Goal: Task Accomplishment & Management: Use online tool/utility

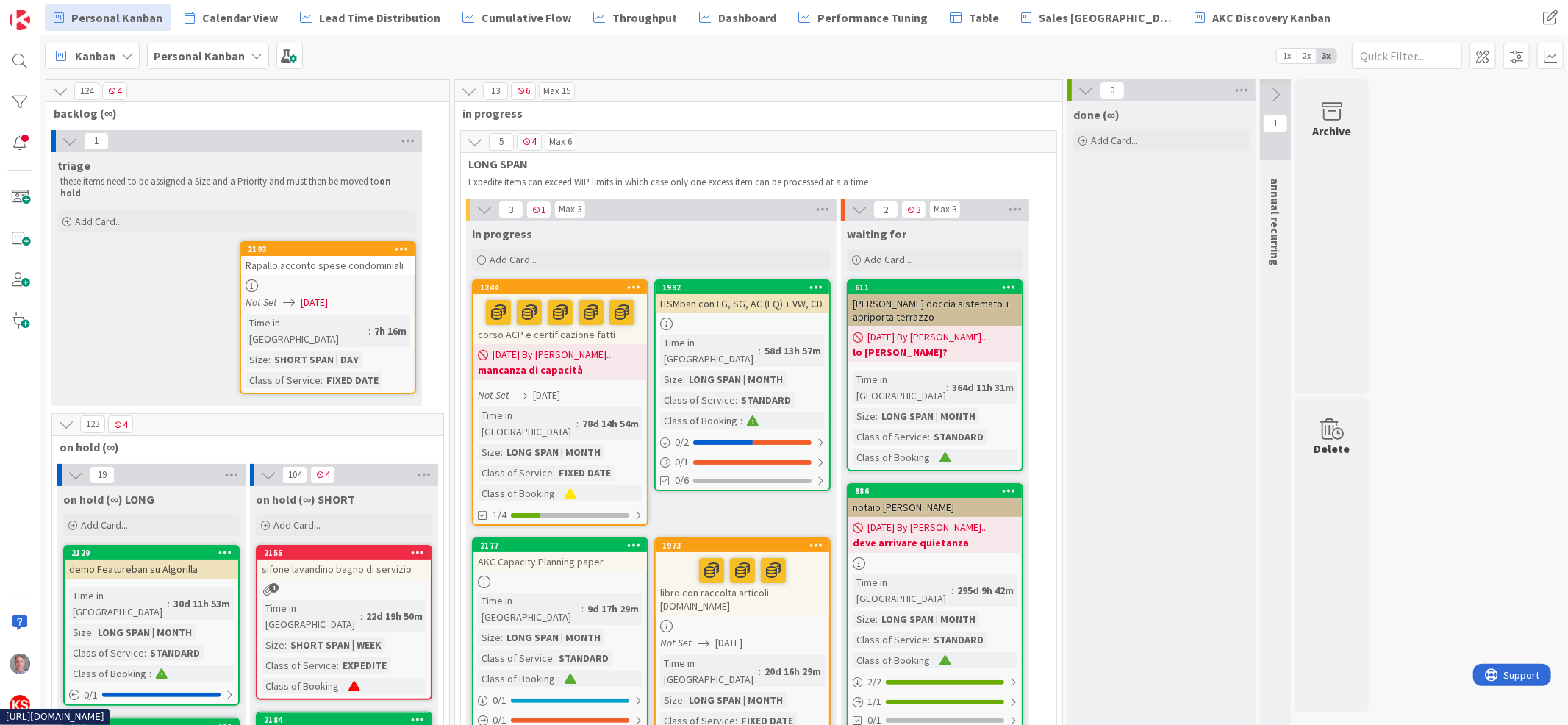
click at [334, 280] on div at bounding box center [328, 286] width 174 height 13
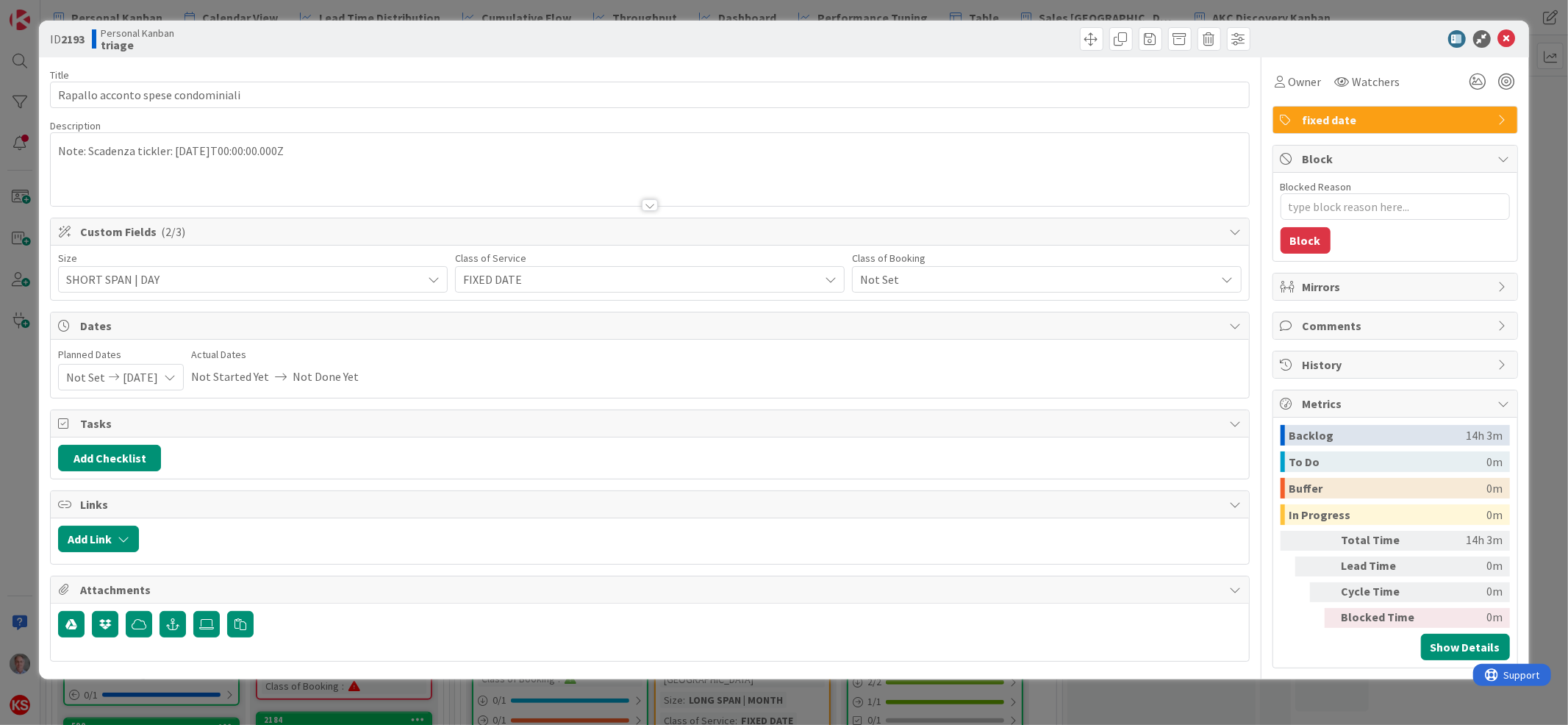
type textarea "x"
click at [1508, 35] on icon at bounding box center [1508, 39] width 18 height 18
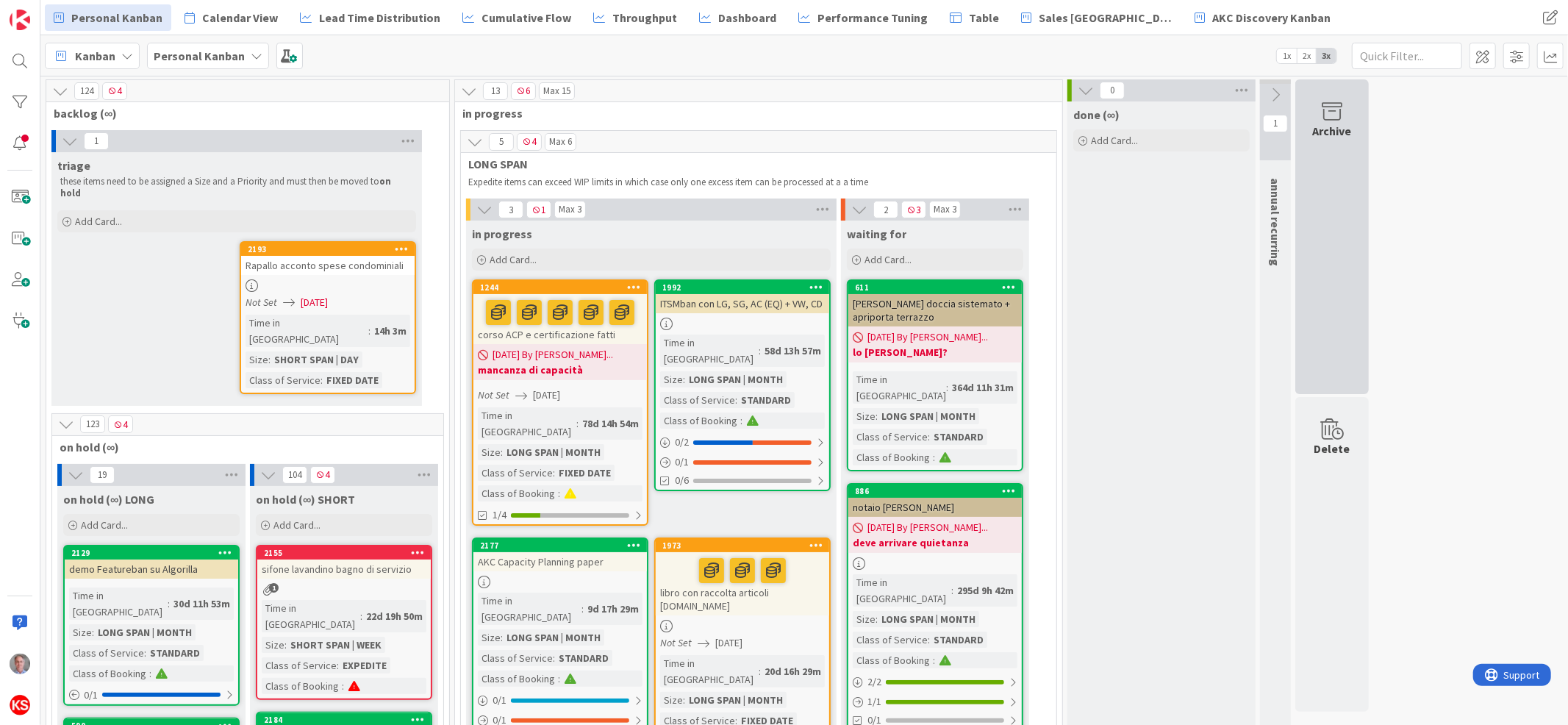
click at [1342, 120] on icon at bounding box center [1332, 112] width 56 height 21
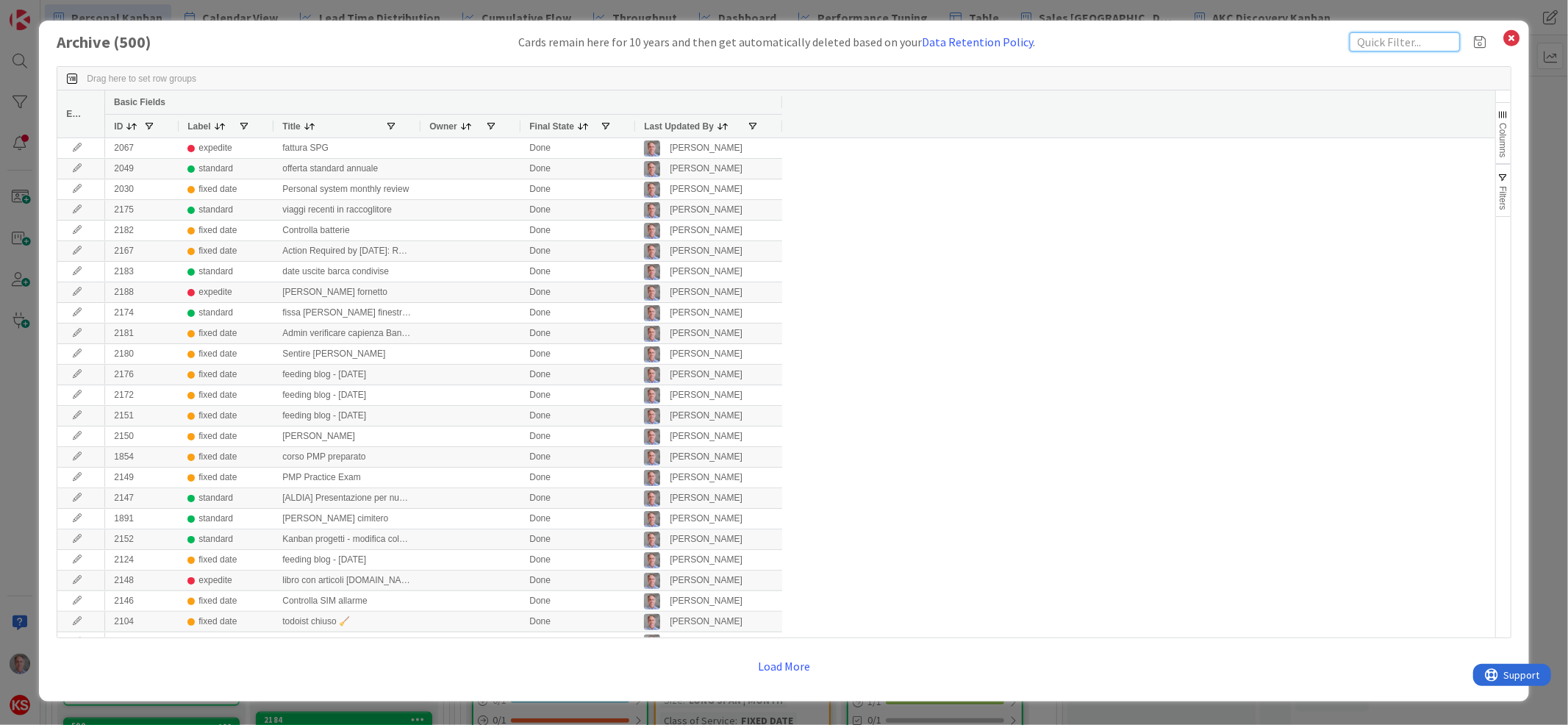
click at [1394, 35] on input "text" at bounding box center [1405, 42] width 111 height 19
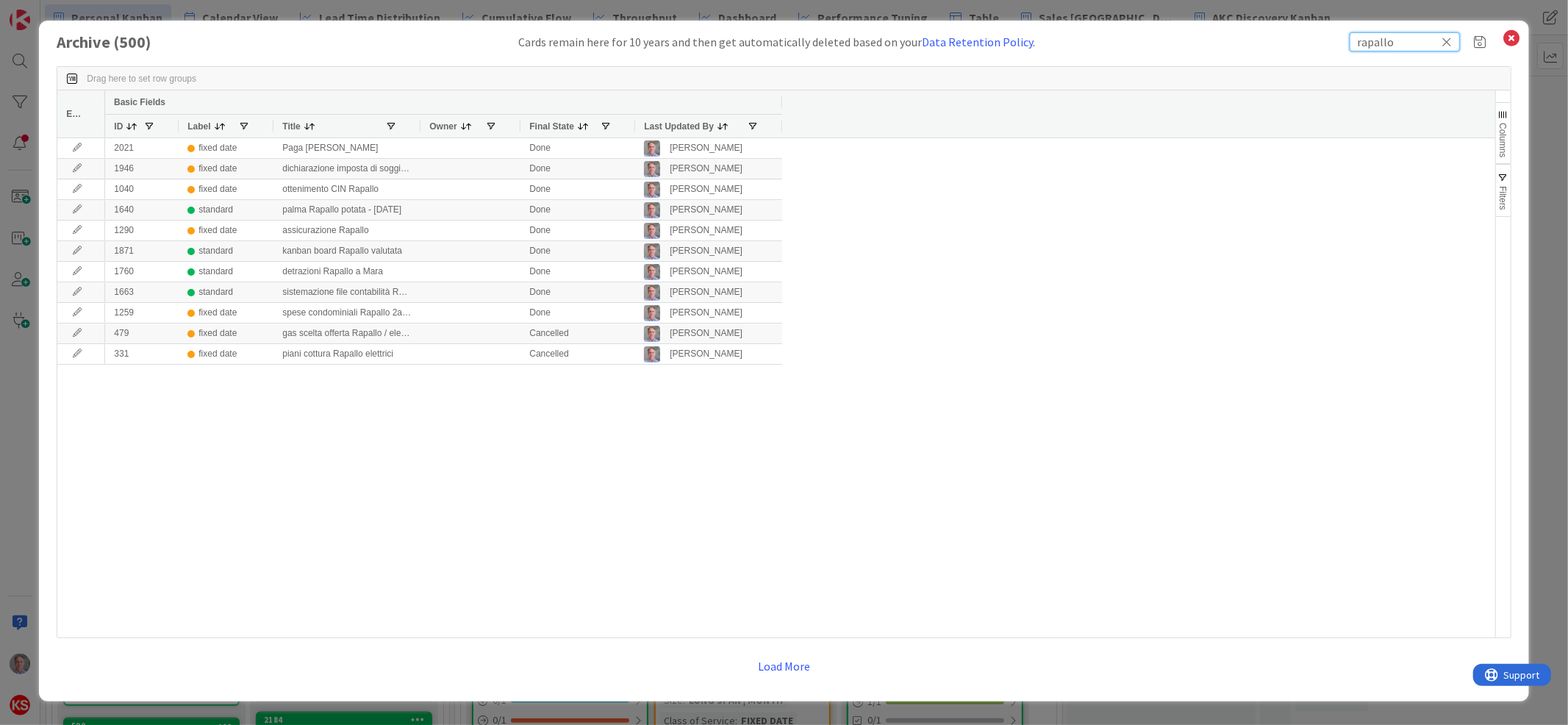
type input "rapallo"
click at [1450, 42] on icon at bounding box center [1447, 42] width 10 height 13
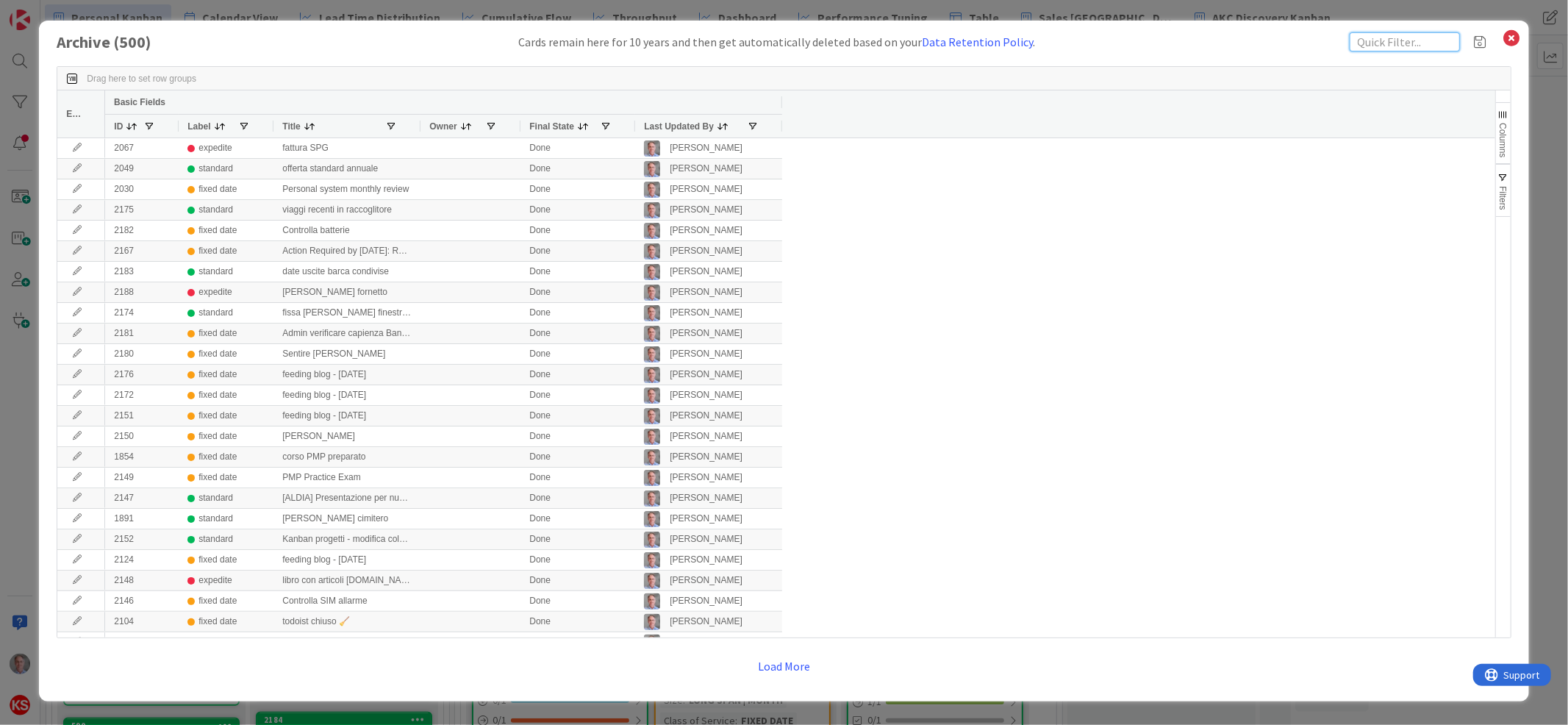
click at [1374, 35] on input "text" at bounding box center [1405, 42] width 111 height 19
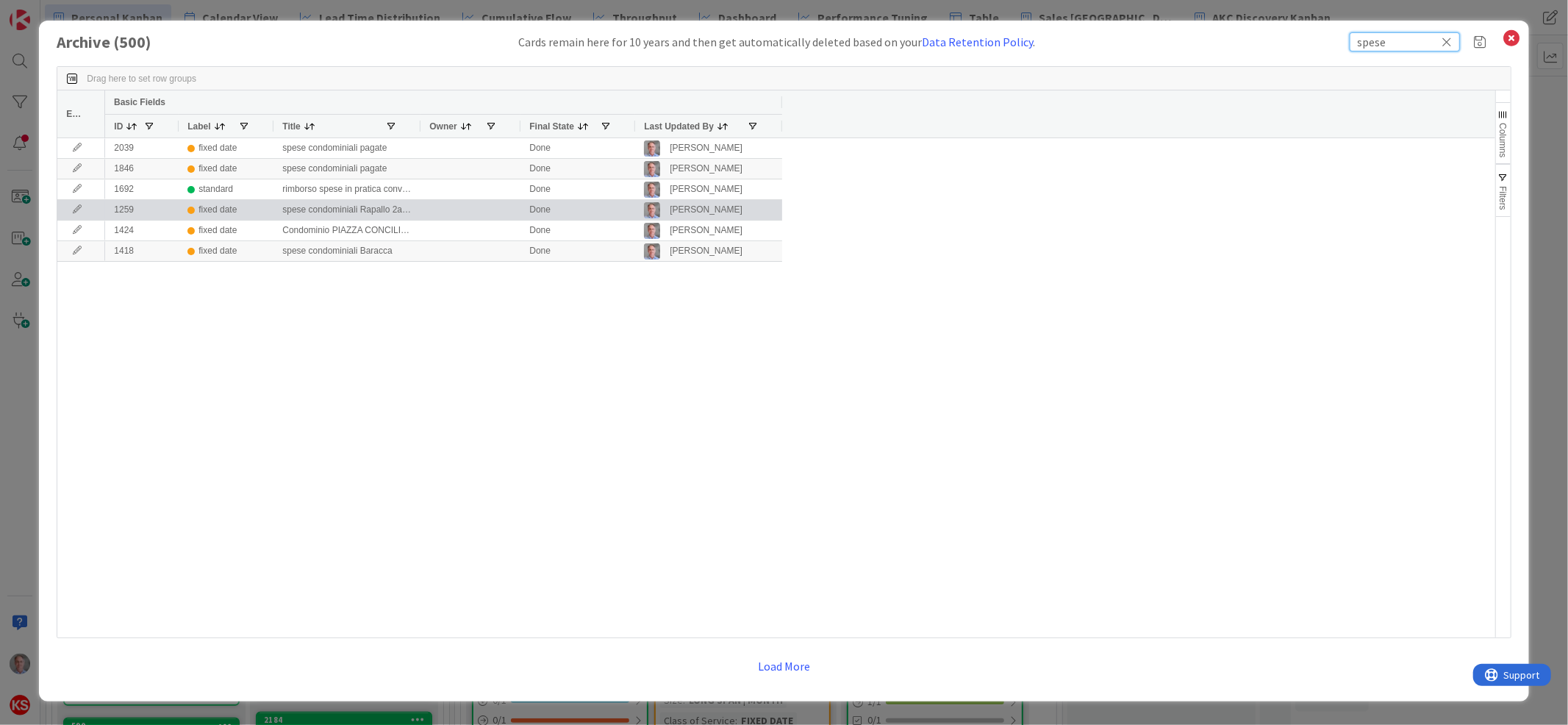
type input "spese"
click at [400, 208] on div "spese condominiali Rapallo 2a rata" at bounding box center [347, 210] width 147 height 20
click at [76, 205] on icon at bounding box center [77, 209] width 22 height 9
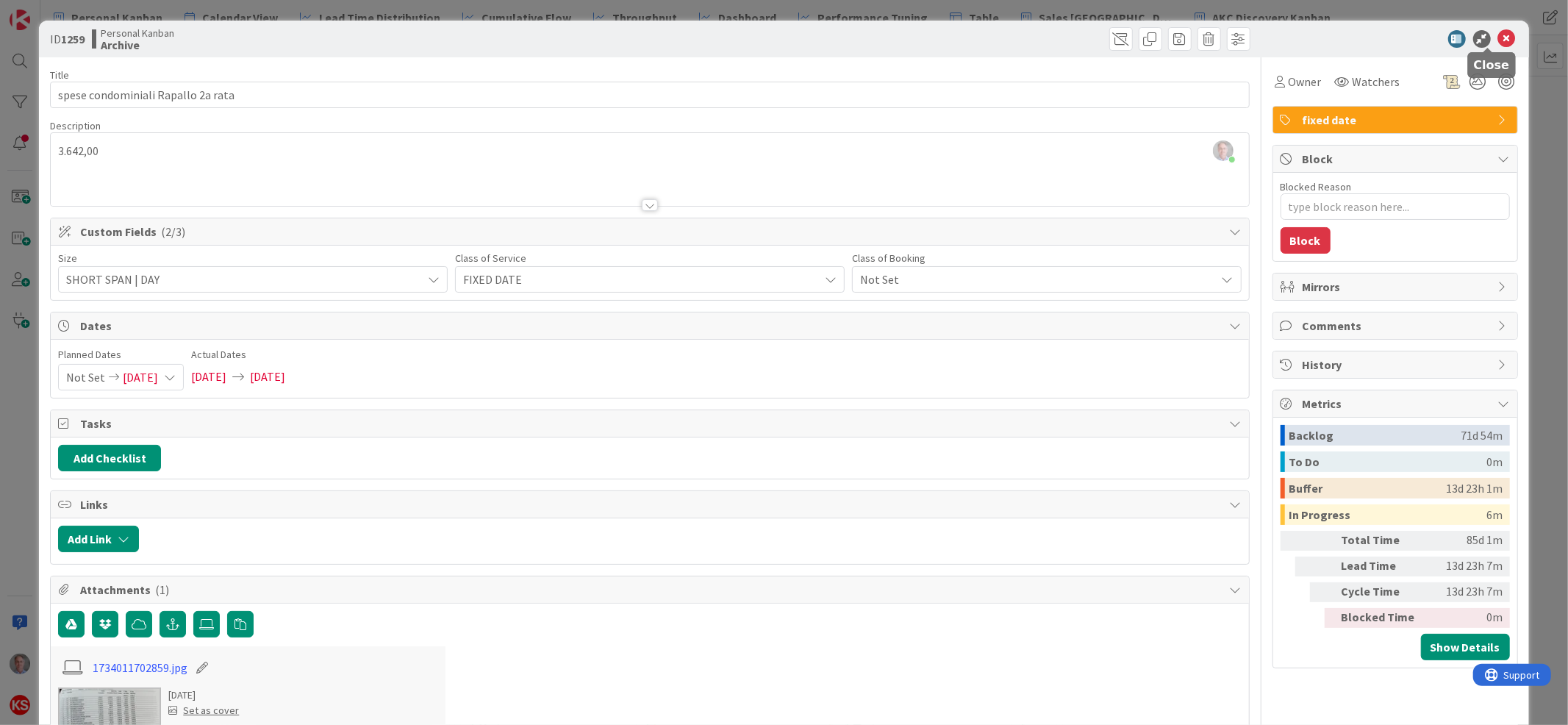
click at [1499, 33] on icon at bounding box center [1508, 39] width 18 height 18
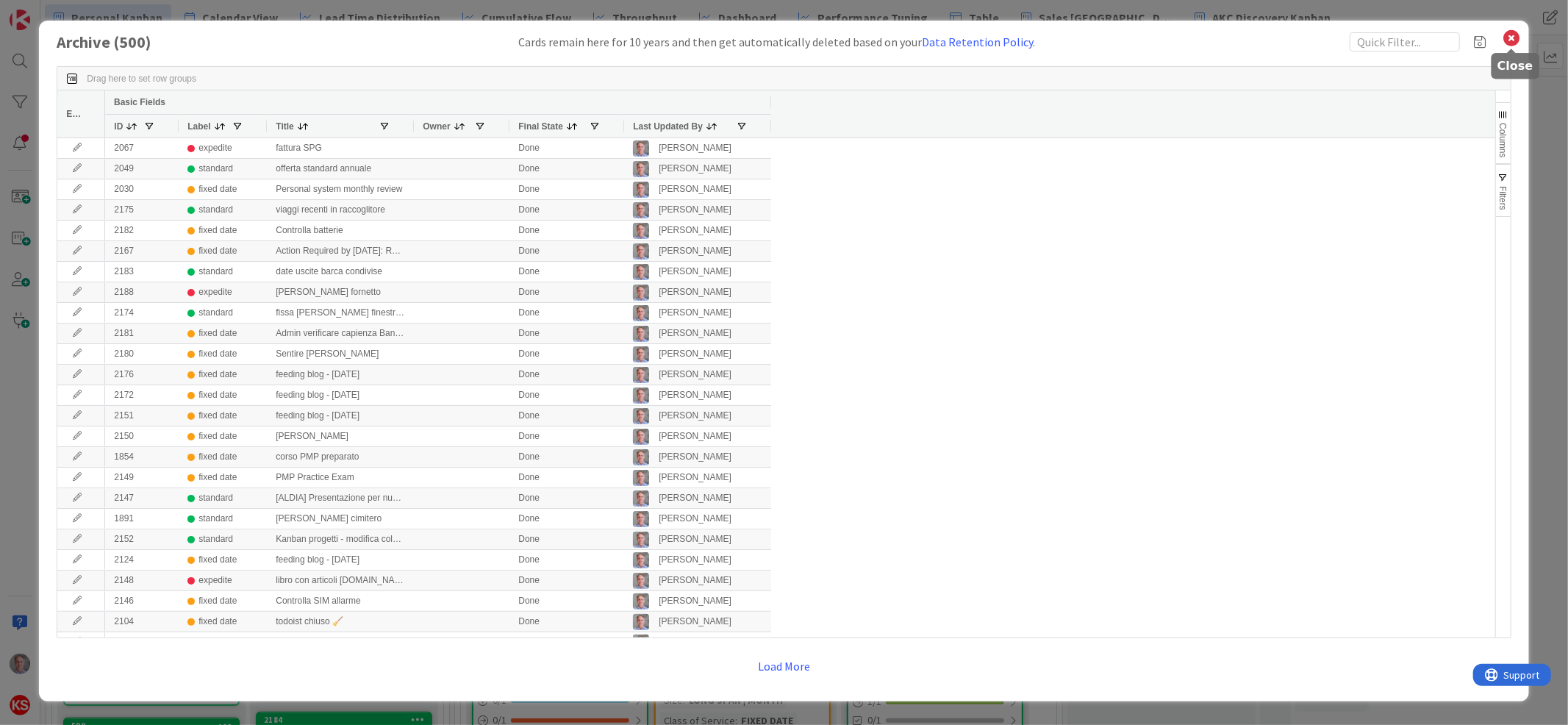
click at [1516, 39] on icon at bounding box center [1512, 38] width 19 height 21
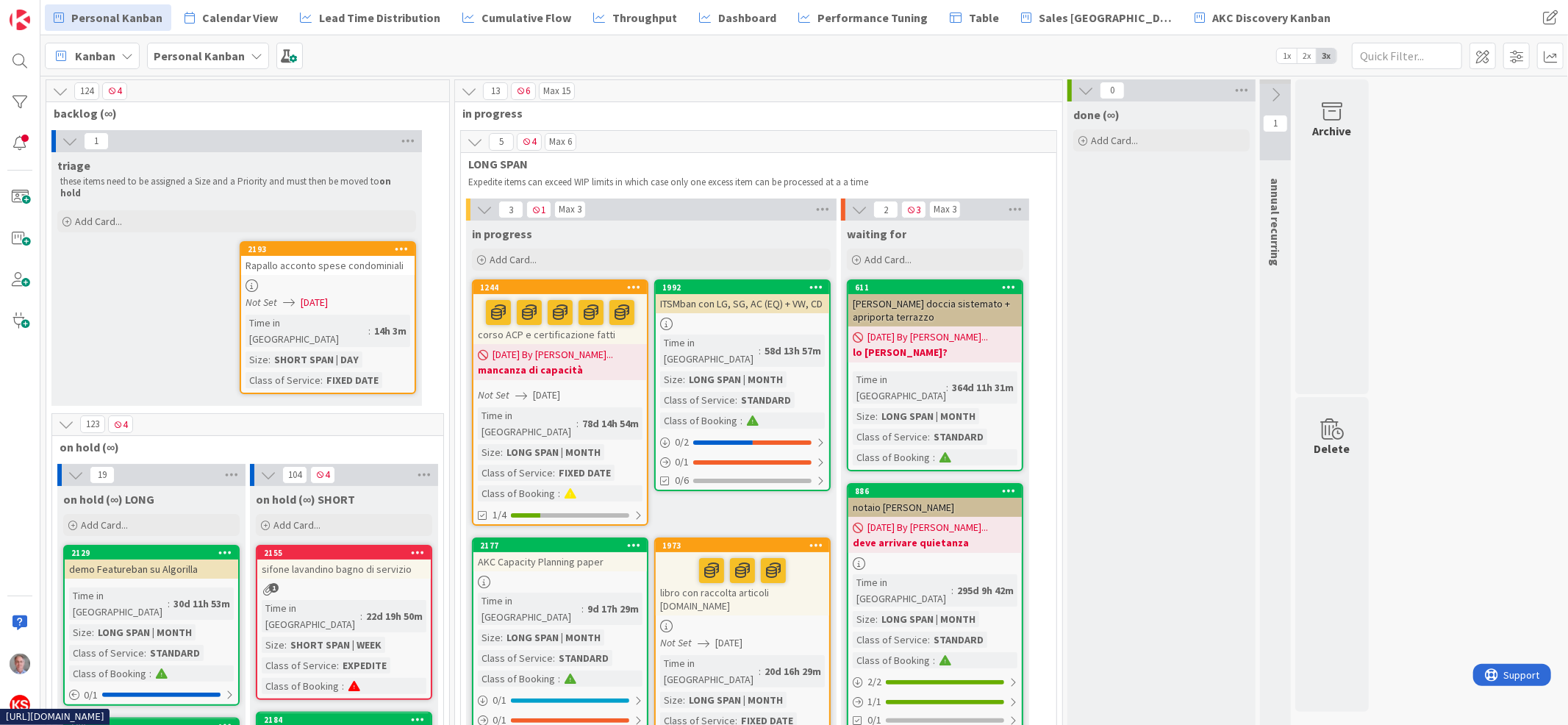
click at [360, 257] on div "Rapallo acconto spese condominiali" at bounding box center [328, 265] width 174 height 19
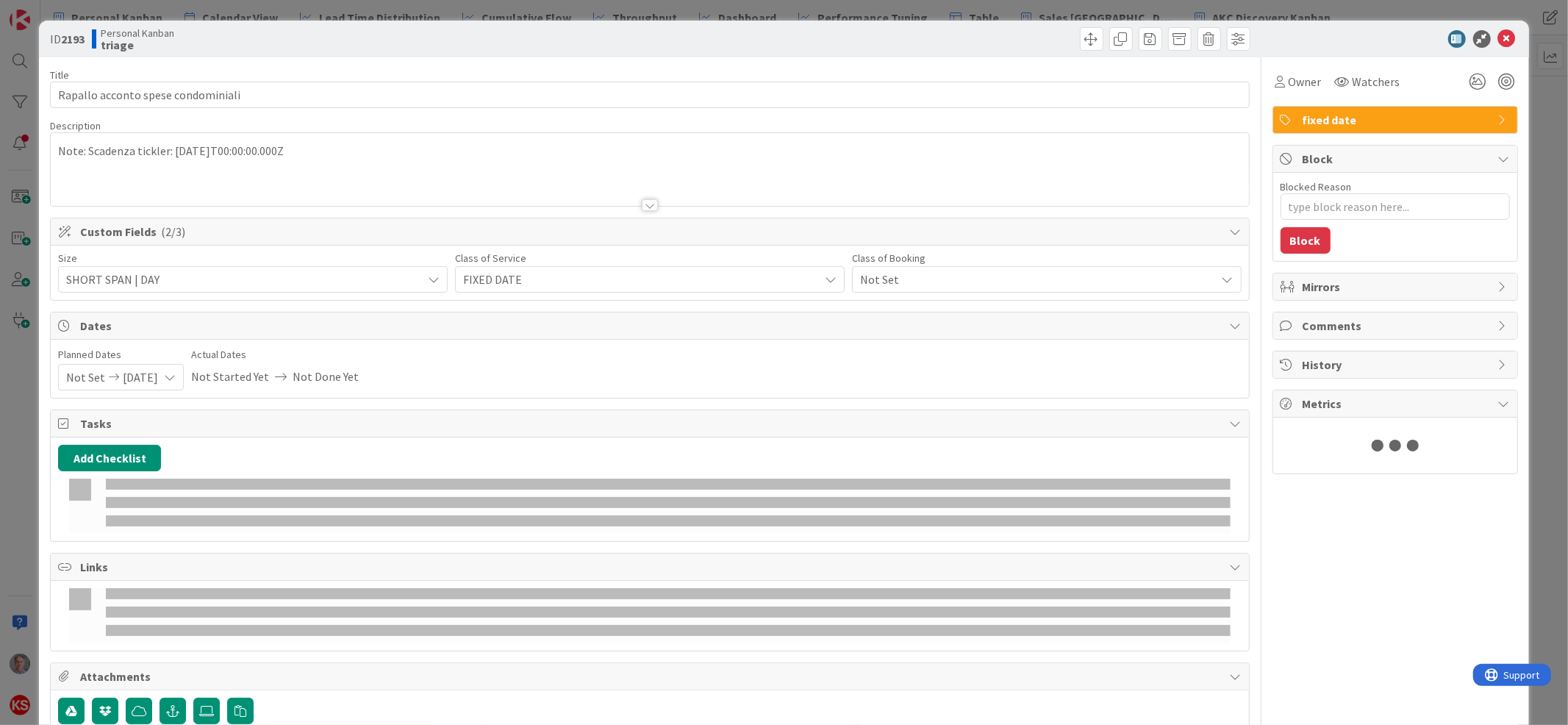
type textarea "x"
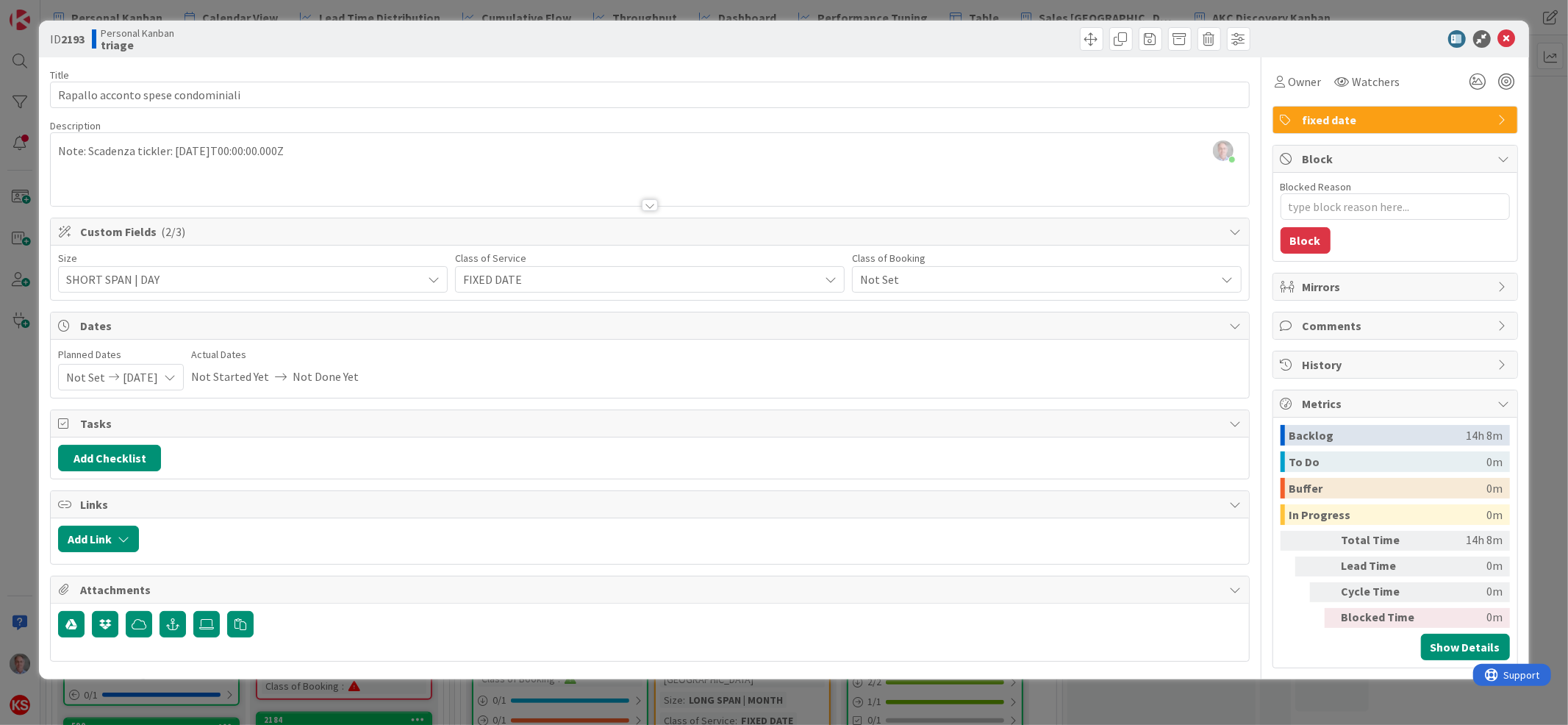
click at [176, 372] on icon at bounding box center [170, 378] width 12 height 12
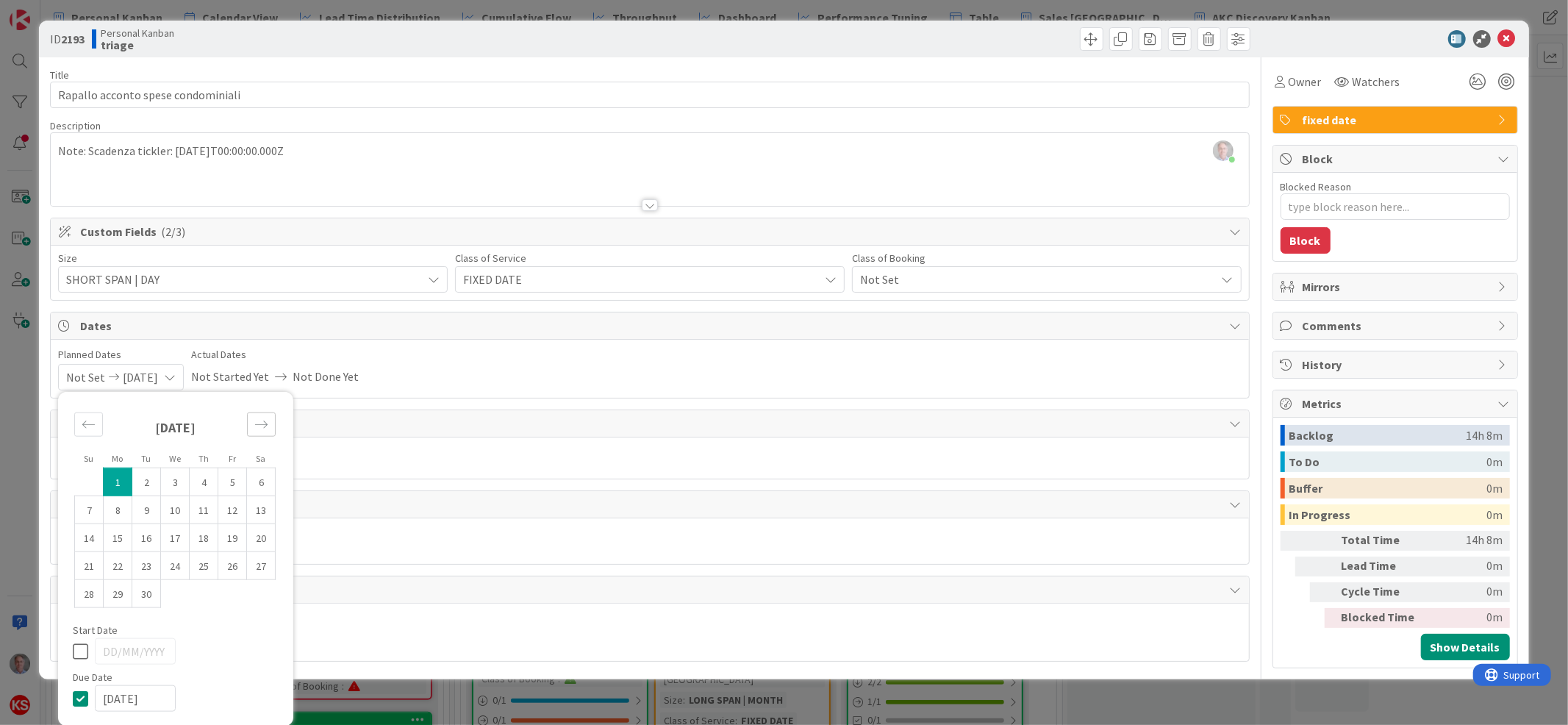
click at [261, 421] on icon "Move forward to switch to the next month." at bounding box center [261, 424] width 14 height 14
click at [93, 623] on td "30" at bounding box center [89, 621] width 29 height 28
type input "[DATE]"
type textarea "x"
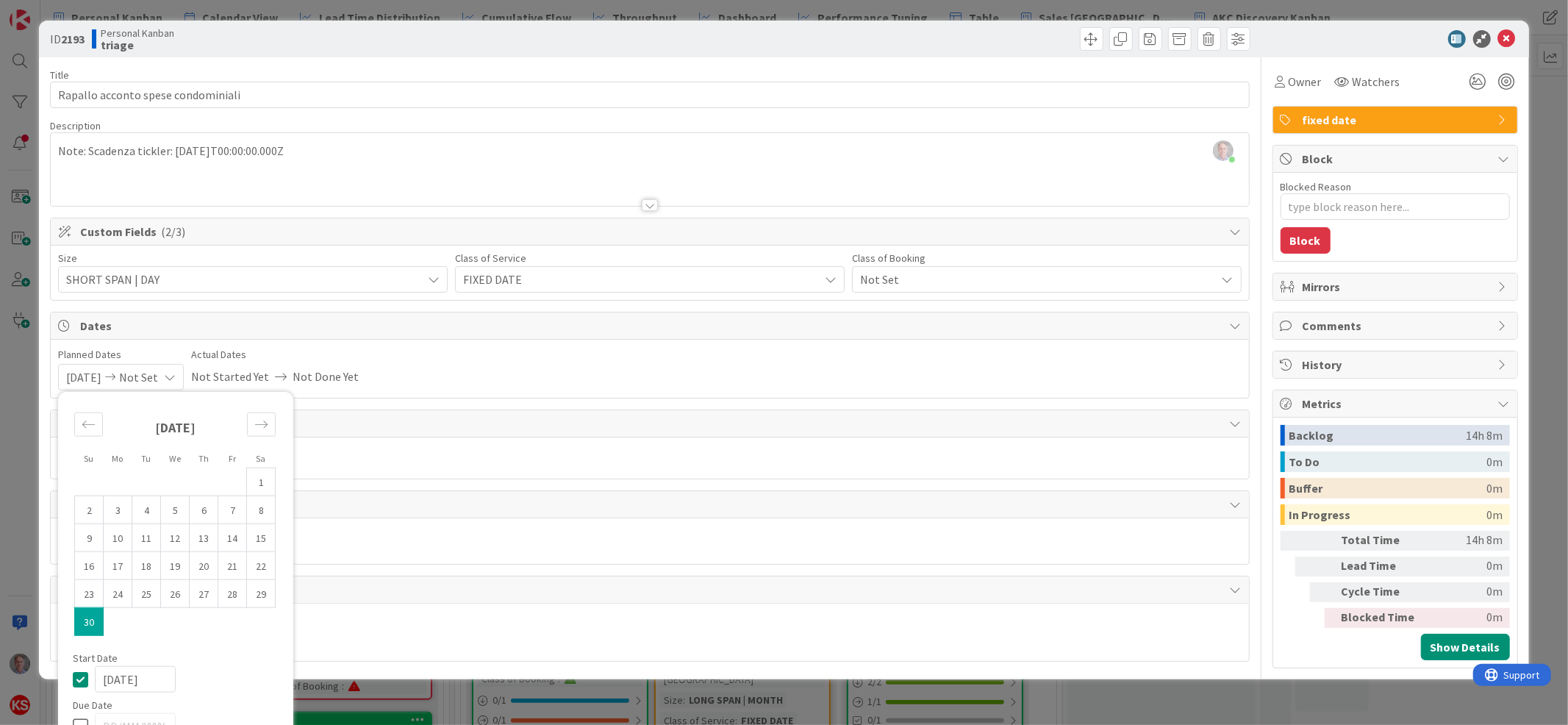
click at [78, 678] on icon at bounding box center [84, 679] width 22 height 18
type textarea "x"
click at [78, 719] on icon at bounding box center [84, 726] width 22 height 18
type input "[DATE]"
type textarea "x"
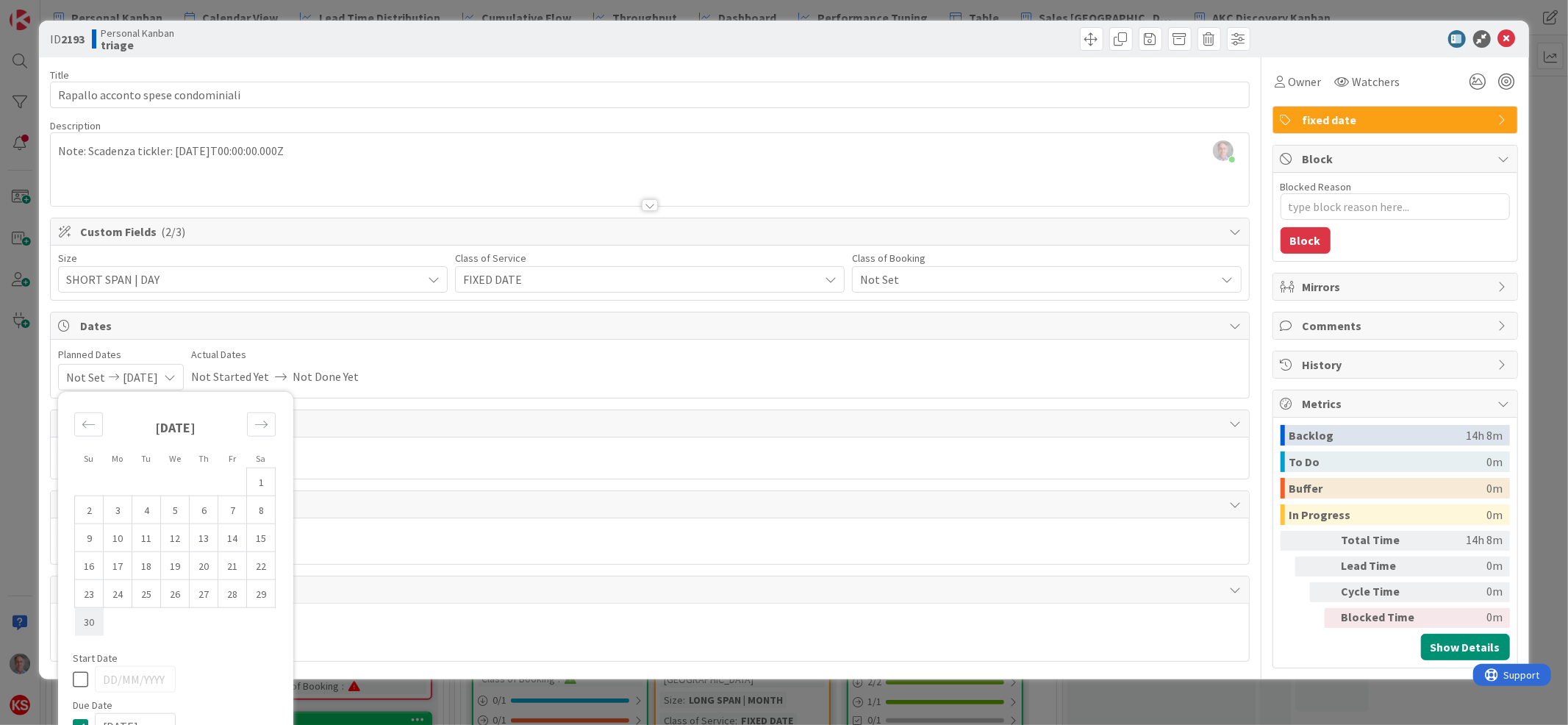
click at [96, 620] on td "30" at bounding box center [89, 621] width 29 height 28
type input "[DATE]"
type textarea "x"
click at [1499, 38] on icon at bounding box center [1508, 39] width 18 height 18
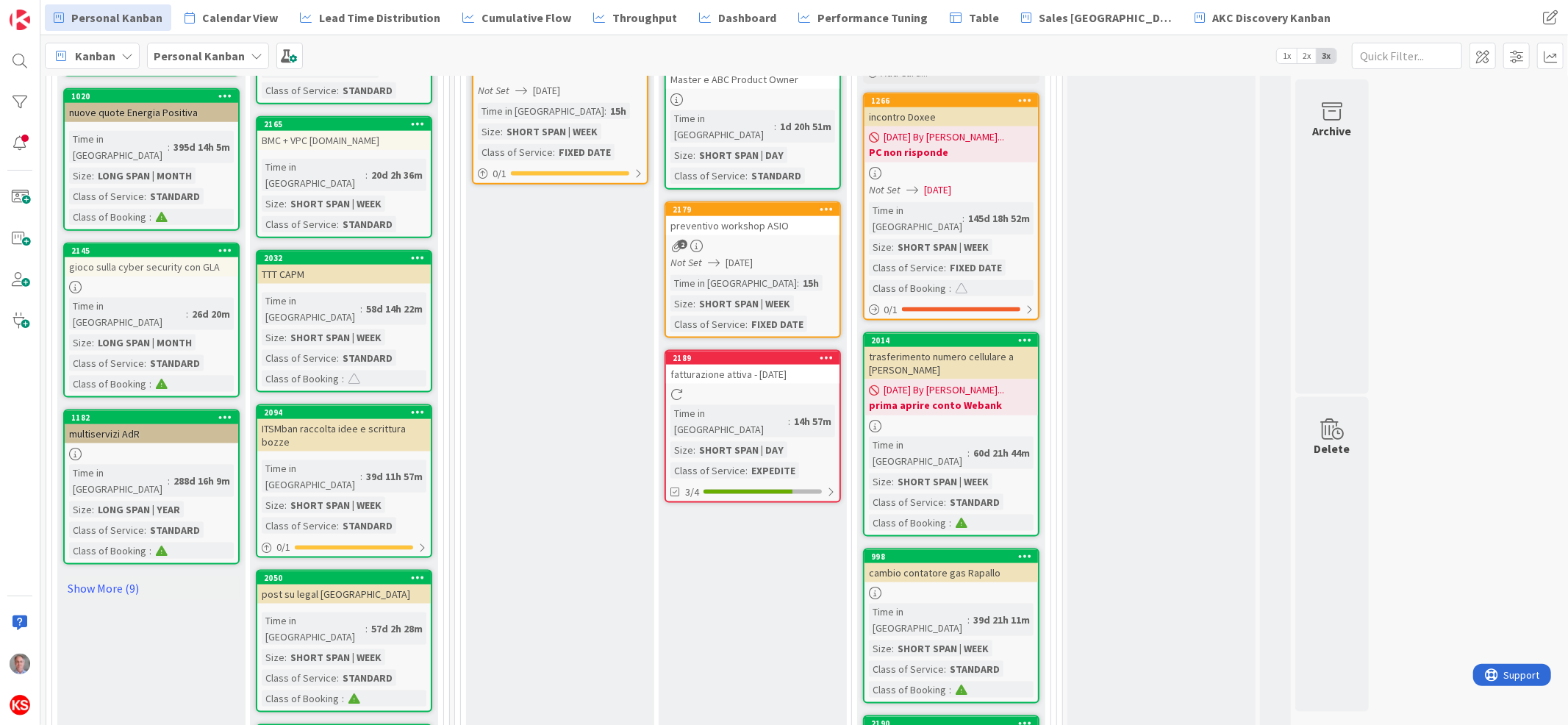
scroll to position [1936, 0]
